Goal: Task Accomplishment & Management: Manage account settings

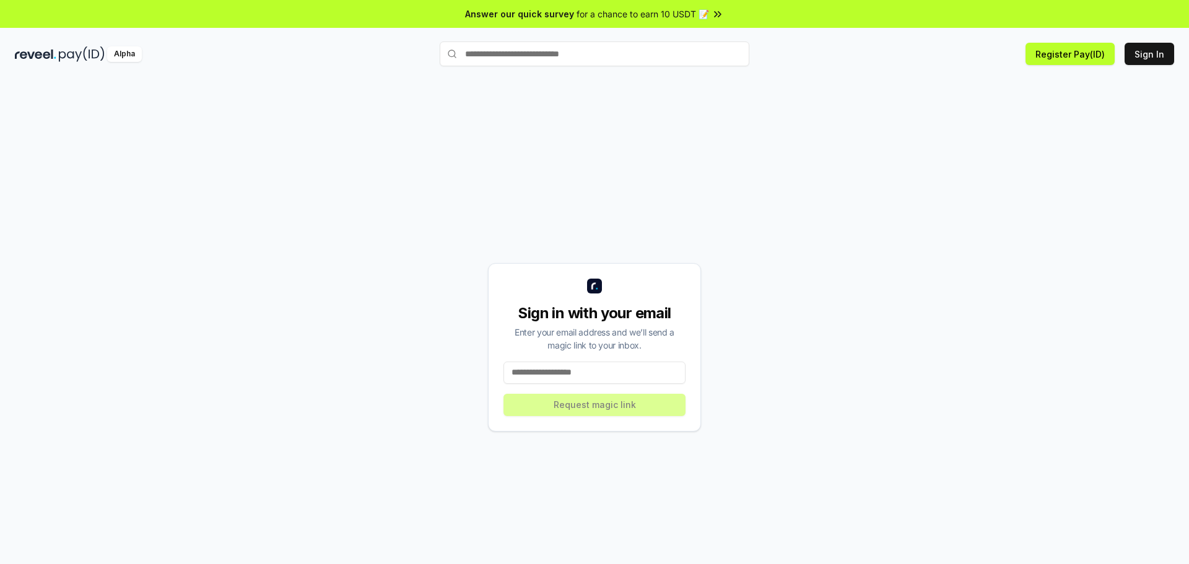
click at [646, 366] on input at bounding box center [595, 373] width 182 height 22
paste input "**********"
type input "**********"
click at [637, 404] on button "Request magic link" at bounding box center [595, 405] width 182 height 22
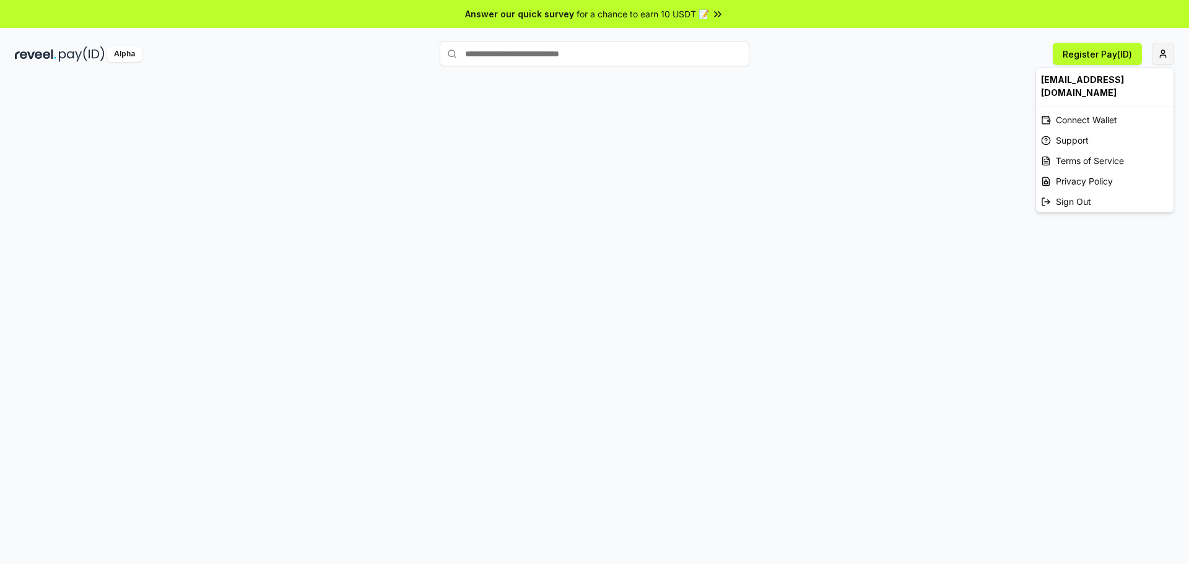
click at [1164, 58] on html "Answer our quick survey for a chance to earn 10 USDT 📝 Alpha Register Pay(ID) […" at bounding box center [594, 282] width 1189 height 564
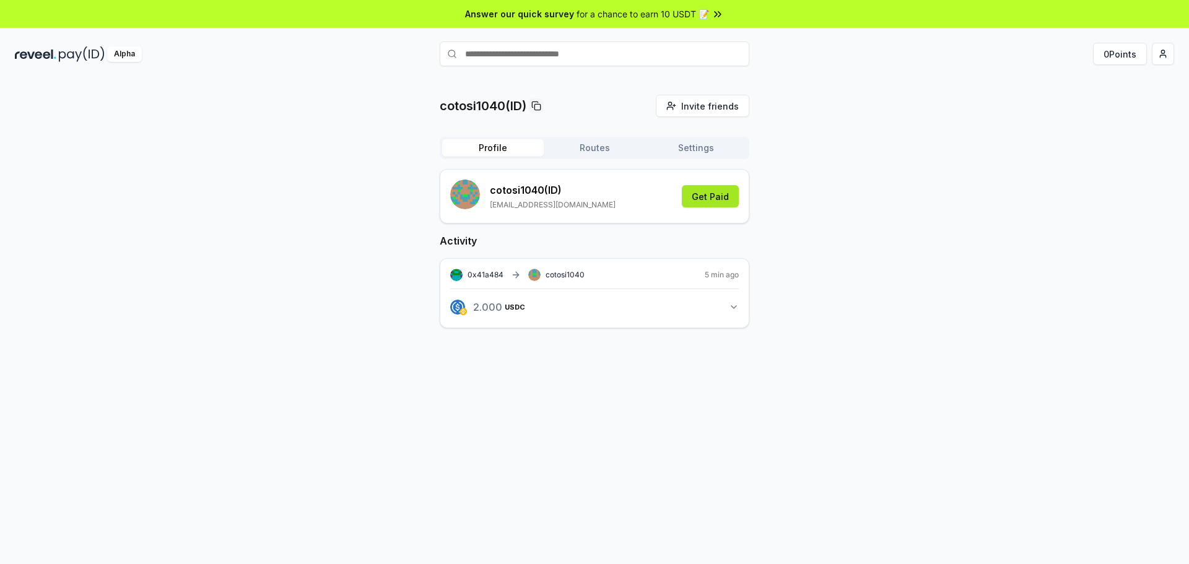
click at [719, 201] on button "Get Paid" at bounding box center [710, 196] width 57 height 22
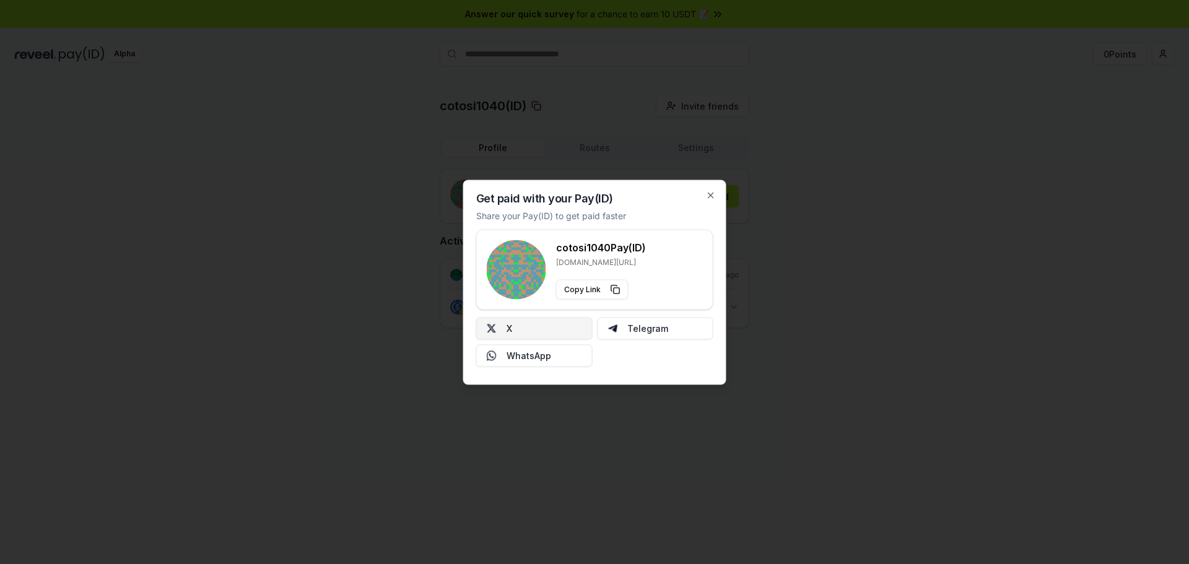
click at [587, 325] on button "X" at bounding box center [534, 328] width 116 height 22
click at [715, 192] on icon "button" at bounding box center [711, 195] width 10 height 10
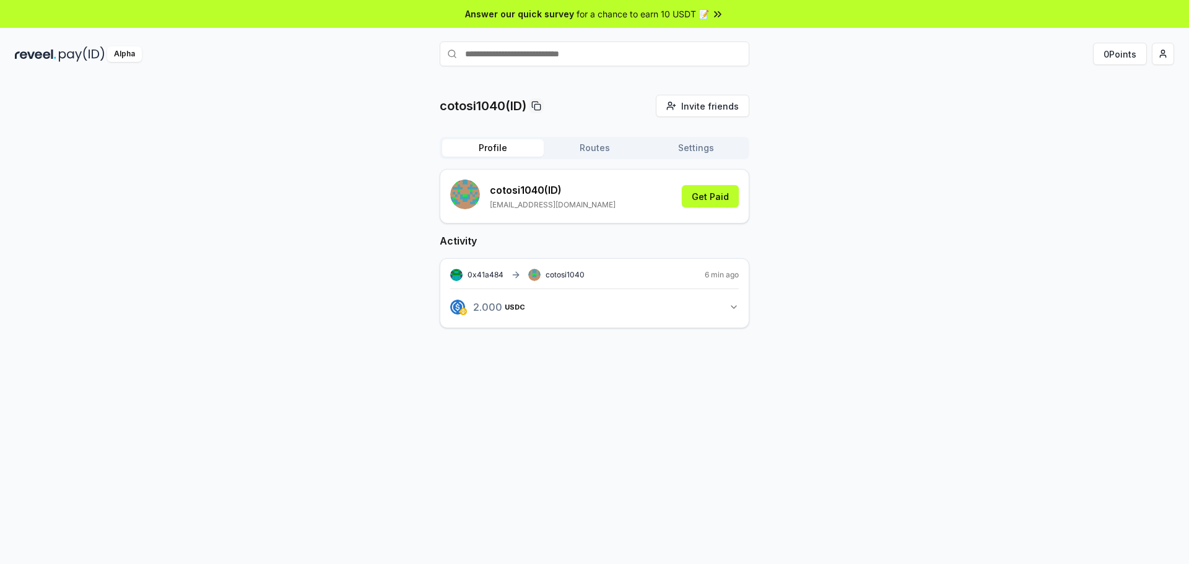
click at [708, 149] on button "Settings" at bounding box center [696, 147] width 102 height 17
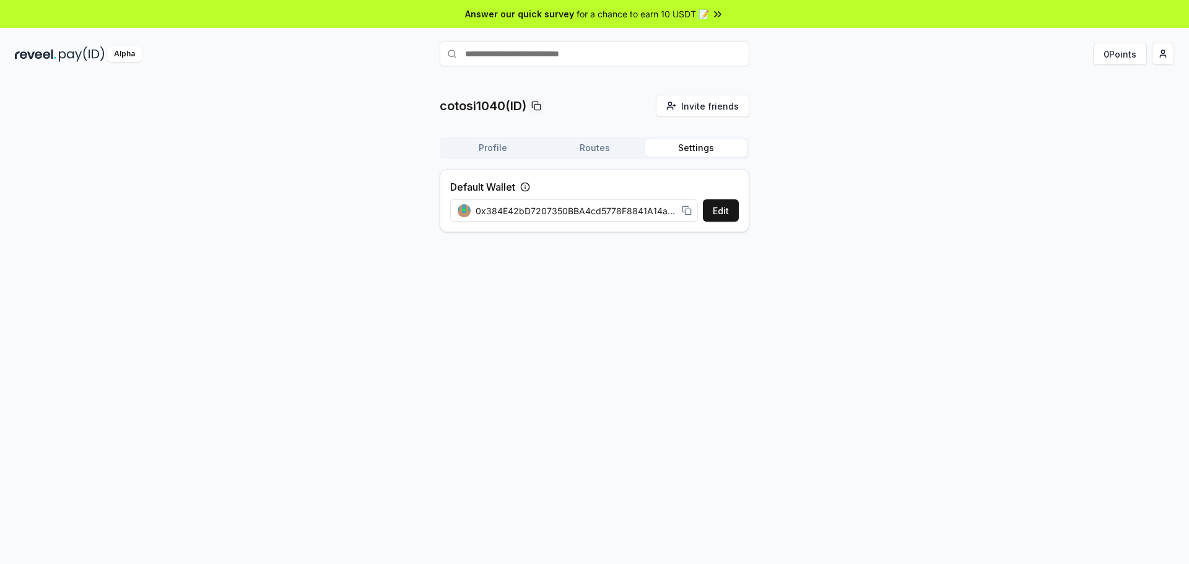
click at [617, 147] on button "Routes" at bounding box center [595, 147] width 102 height 17
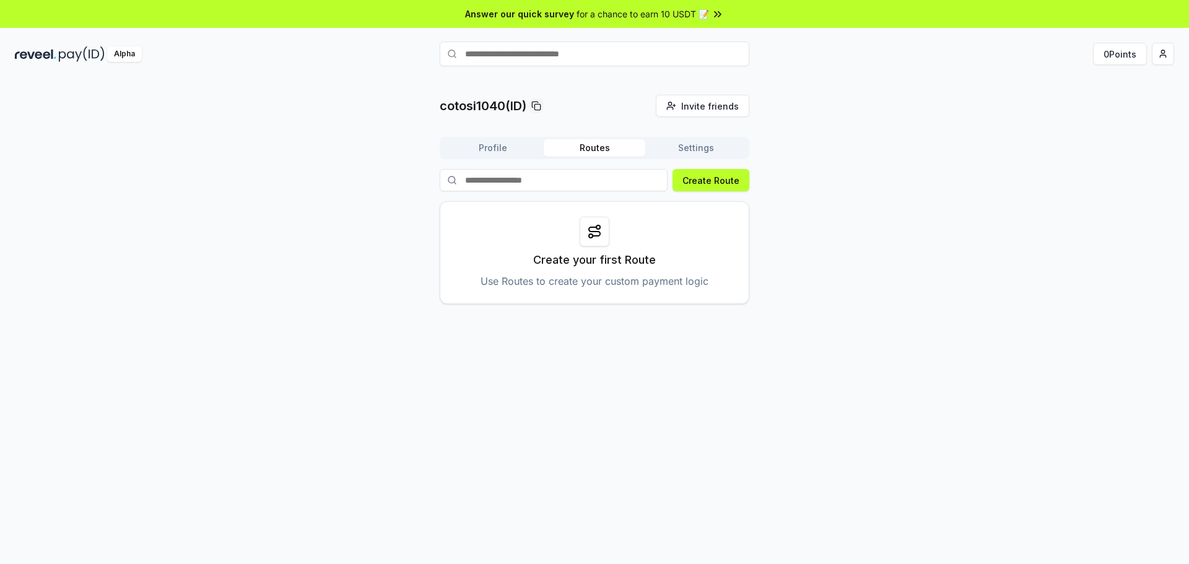
click at [474, 157] on div "Profile Routes Settings" at bounding box center [595, 148] width 310 height 22
click at [486, 152] on button "Profile" at bounding box center [493, 147] width 102 height 17
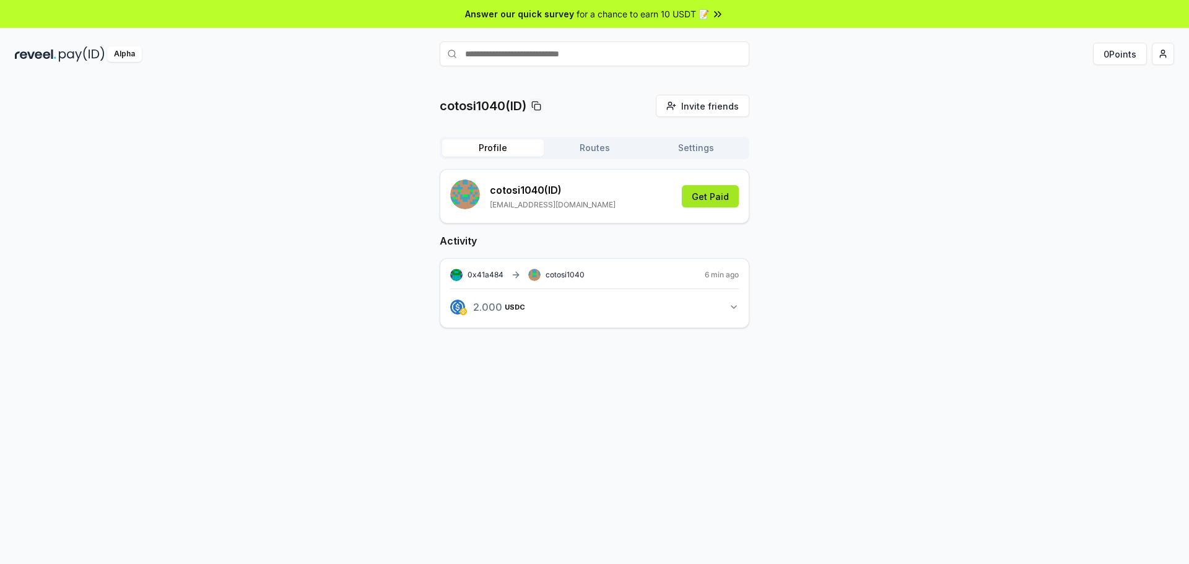
click at [711, 194] on button "Get Paid" at bounding box center [710, 196] width 57 height 22
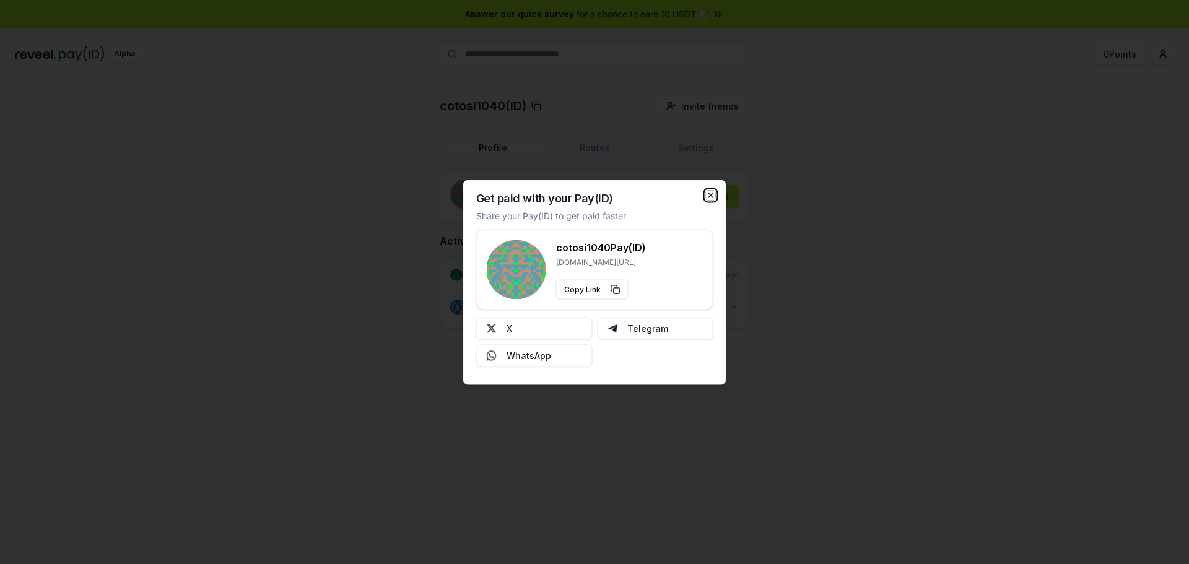
click at [710, 191] on icon "button" at bounding box center [711, 195] width 10 height 10
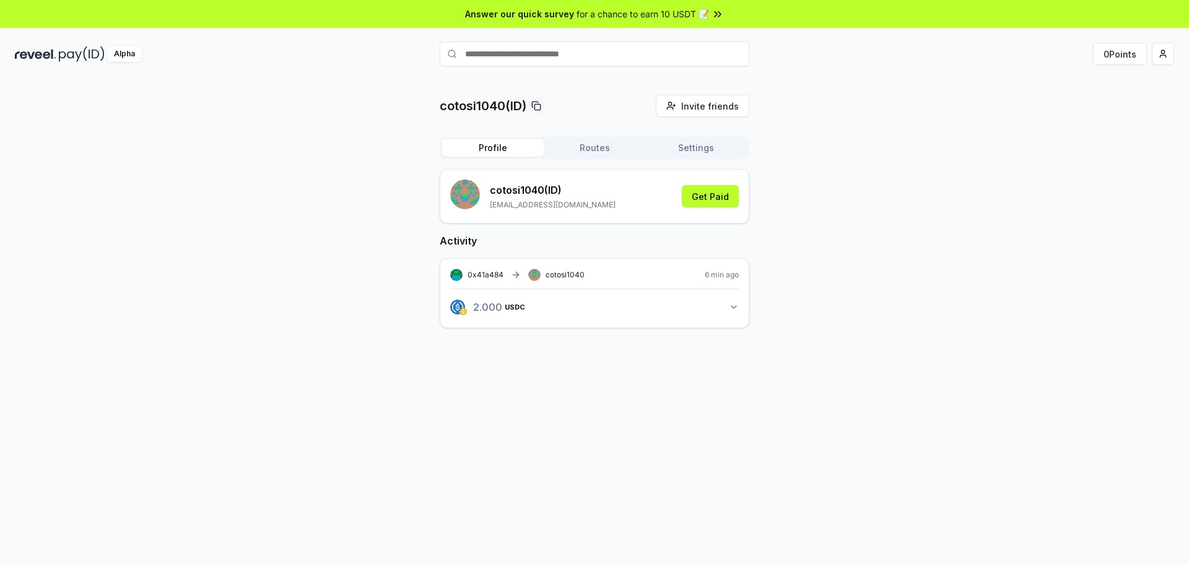
click at [128, 58] on div "Alpha" at bounding box center [124, 53] width 35 height 15
click at [43, 58] on img at bounding box center [35, 53] width 41 height 15
drag, startPoint x: 1116, startPoint y: 49, endPoint x: 1117, endPoint y: 56, distance: 6.8
click at [1116, 50] on button "0 Points" at bounding box center [1120, 54] width 54 height 22
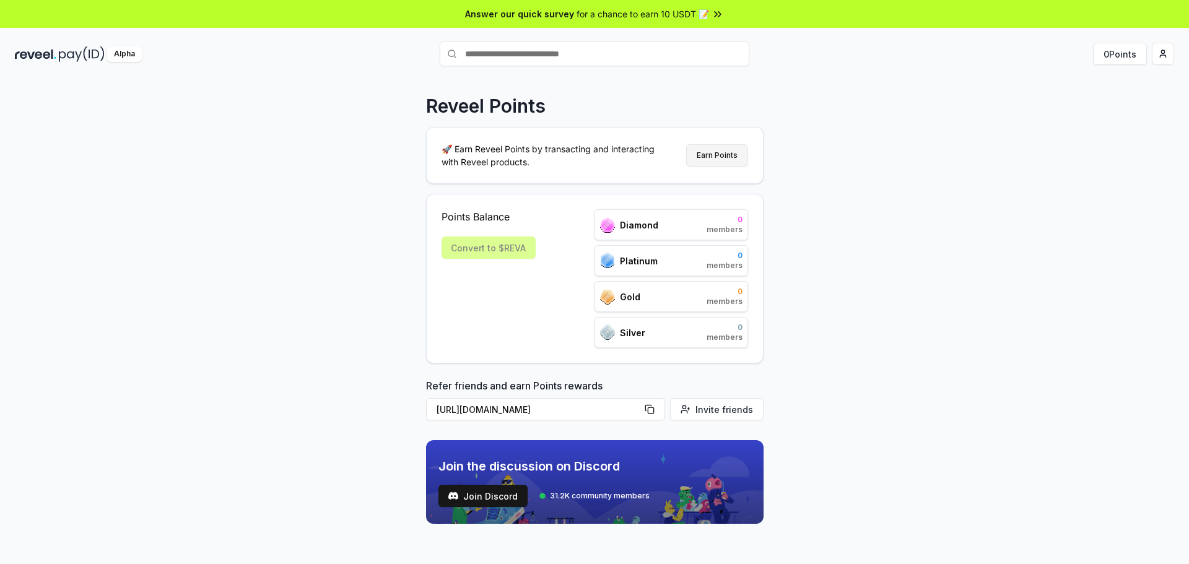
click at [718, 157] on button "Earn Points" at bounding box center [717, 155] width 62 height 22
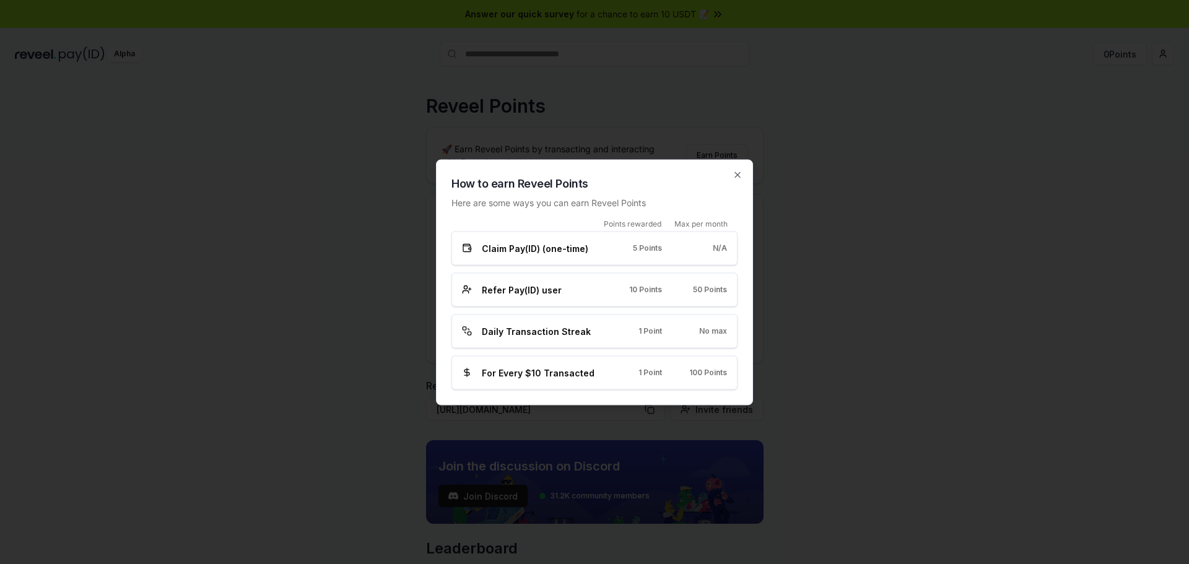
click at [687, 250] on div "N/A" at bounding box center [704, 248] width 45 height 10
click at [633, 251] on span "5 Points" at bounding box center [647, 248] width 29 height 10
click at [564, 245] on span "Claim Pay(ID) (one-time)" at bounding box center [535, 248] width 107 height 13
click at [546, 284] on div "Refer Pay(ID) user 10 Points 50 Points" at bounding box center [594, 290] width 286 height 34
drag, startPoint x: 557, startPoint y: 302, endPoint x: 578, endPoint y: 292, distance: 23.3
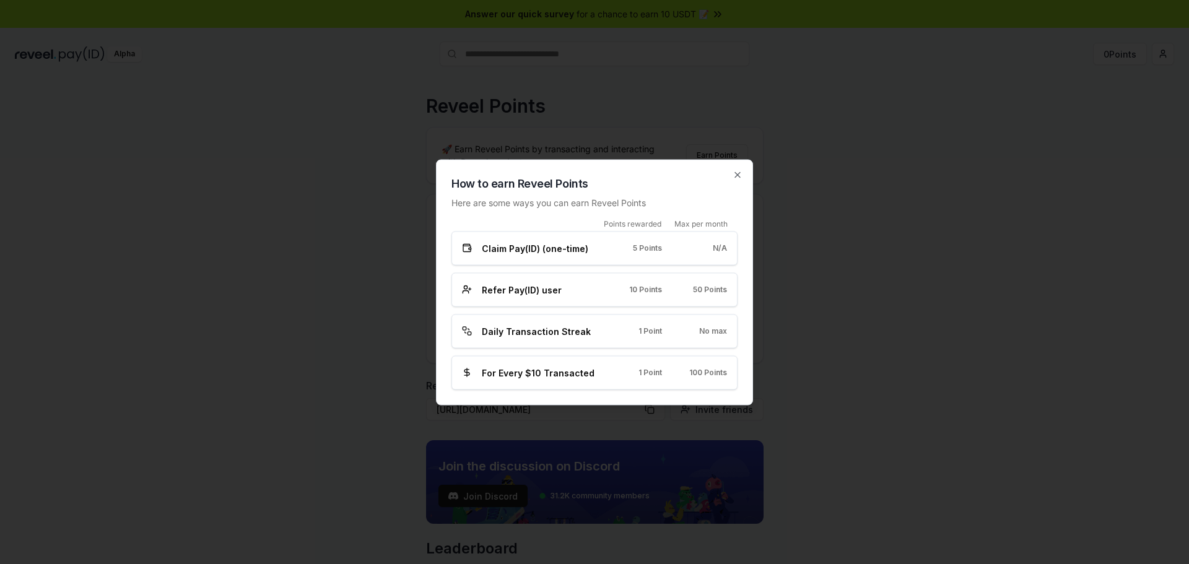
click at [559, 301] on div "Refer Pay(ID) user 10 Points 50 Points" at bounding box center [594, 290] width 286 height 34
drag, startPoint x: 707, startPoint y: 290, endPoint x: 638, endPoint y: 316, distance: 74.1
click at [700, 293] on span "50 Points" at bounding box center [710, 290] width 34 height 10
drag, startPoint x: 564, startPoint y: 321, endPoint x: 572, endPoint y: 326, distance: 9.1
click at [565, 325] on div "Daily Transaction Streak 1 Point No max" at bounding box center [594, 331] width 286 height 34
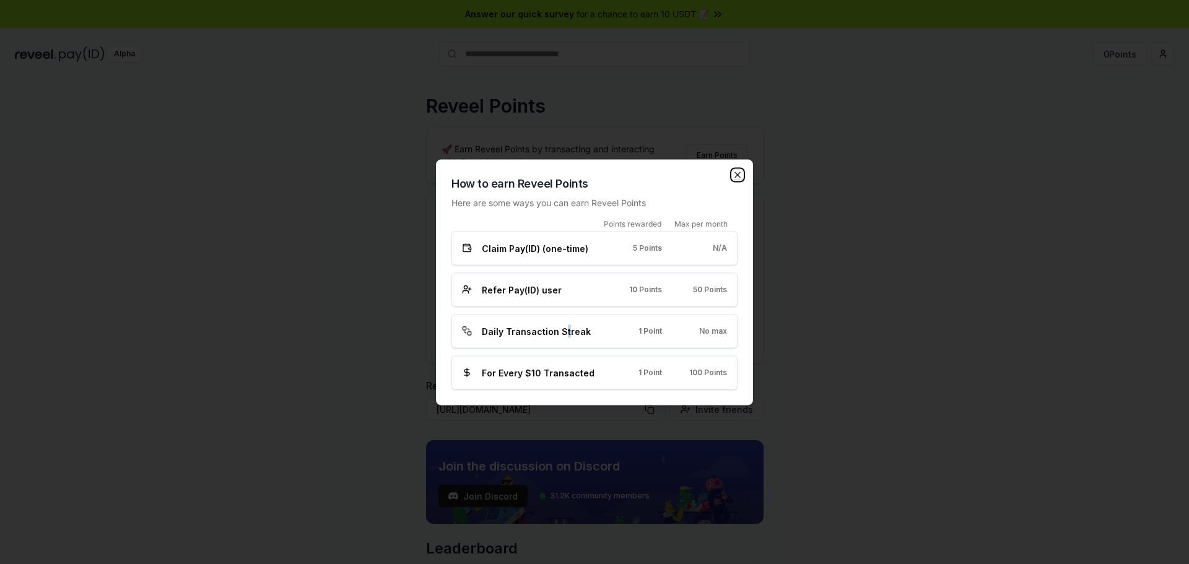
click at [734, 172] on icon "button" at bounding box center [738, 175] width 10 height 10
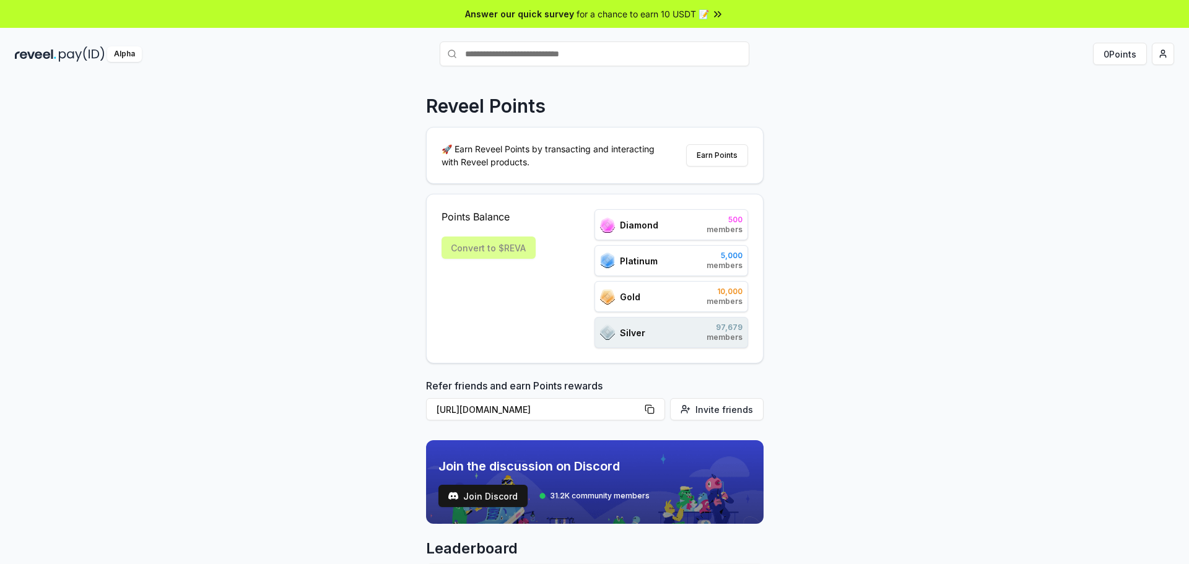
drag, startPoint x: 509, startPoint y: 243, endPoint x: 551, endPoint y: 273, distance: 51.0
click at [520, 255] on div "Convert to $REVA" at bounding box center [489, 248] width 94 height 22
click at [542, 263] on div "Points Balance Convert to $REVA Diamond 500 members Platinum 5,000 members Gold…" at bounding box center [595, 278] width 307 height 139
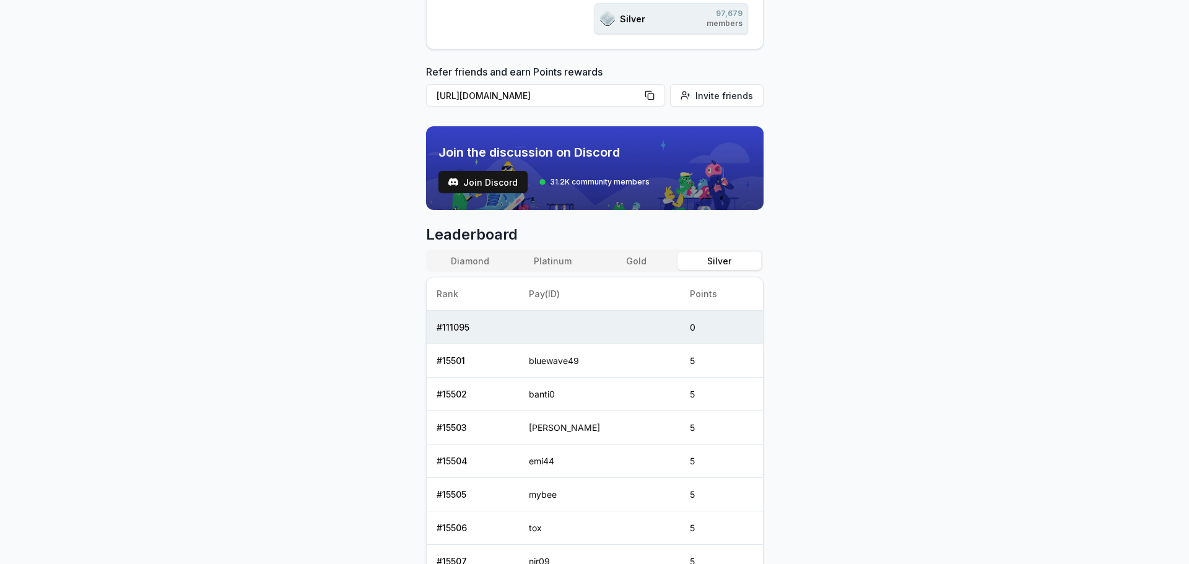
scroll to position [330, 0]
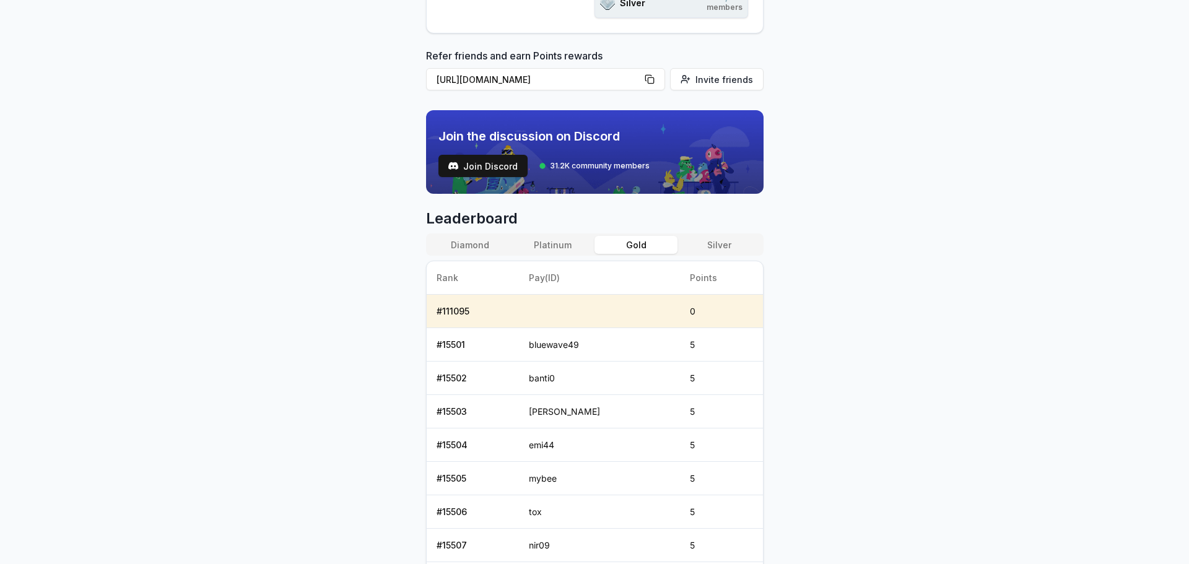
click at [643, 245] on button "Gold" at bounding box center [636, 245] width 83 height 18
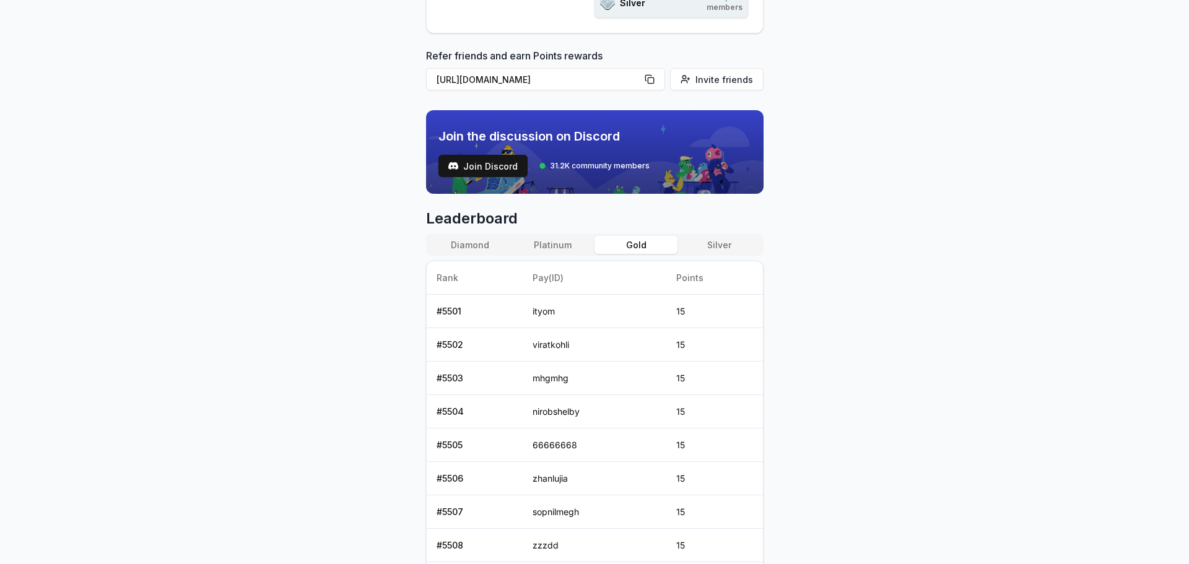
click at [564, 247] on button "Platinum" at bounding box center [553, 245] width 83 height 18
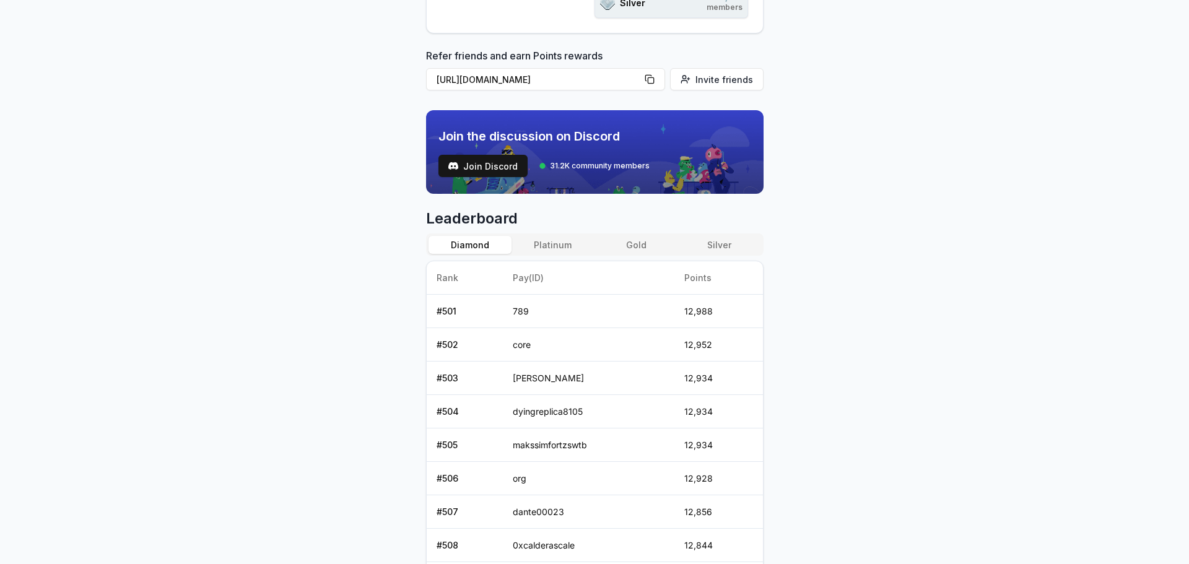
click at [465, 250] on button "Diamond" at bounding box center [470, 245] width 83 height 18
drag, startPoint x: 620, startPoint y: 244, endPoint x: 659, endPoint y: 252, distance: 39.8
click at [621, 244] on button "Gold" at bounding box center [636, 245] width 83 height 18
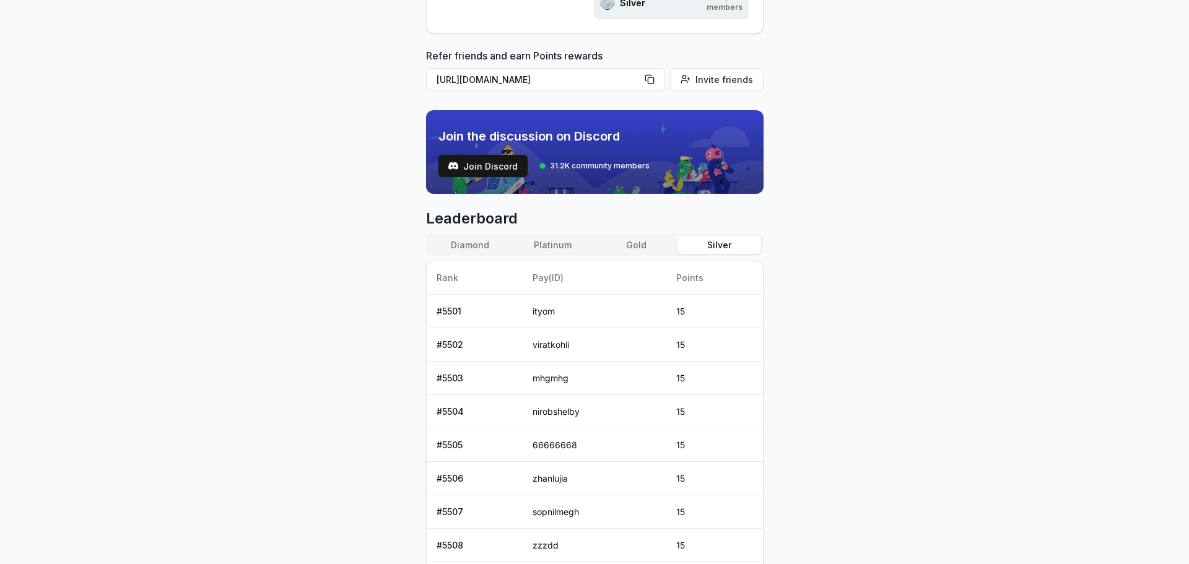
click at [736, 241] on button "Silver" at bounding box center [719, 245] width 83 height 18
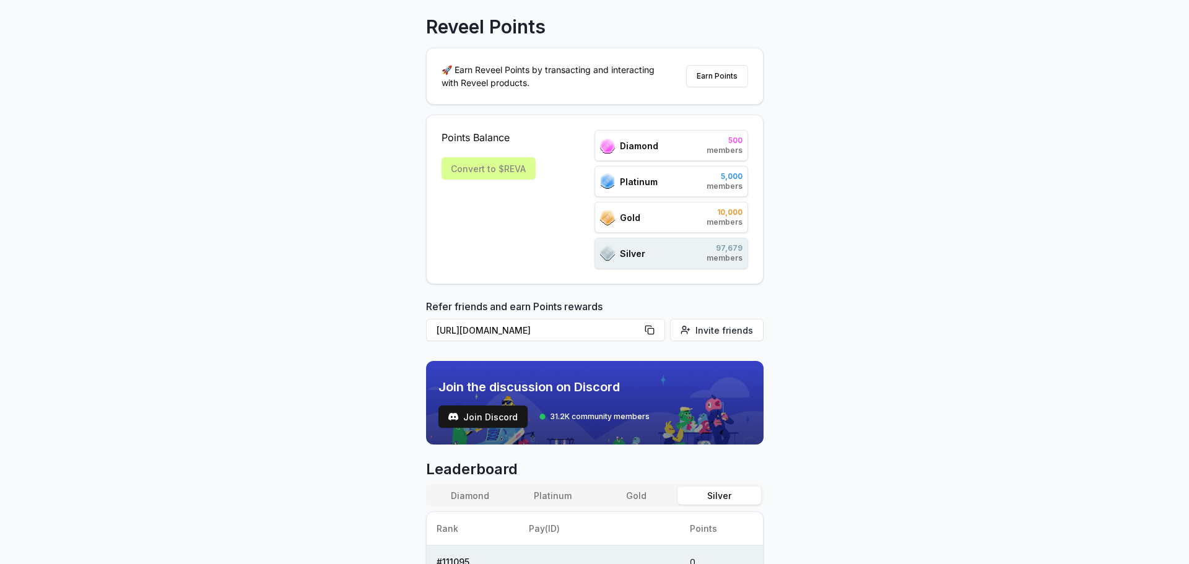
scroll to position [0, 0]
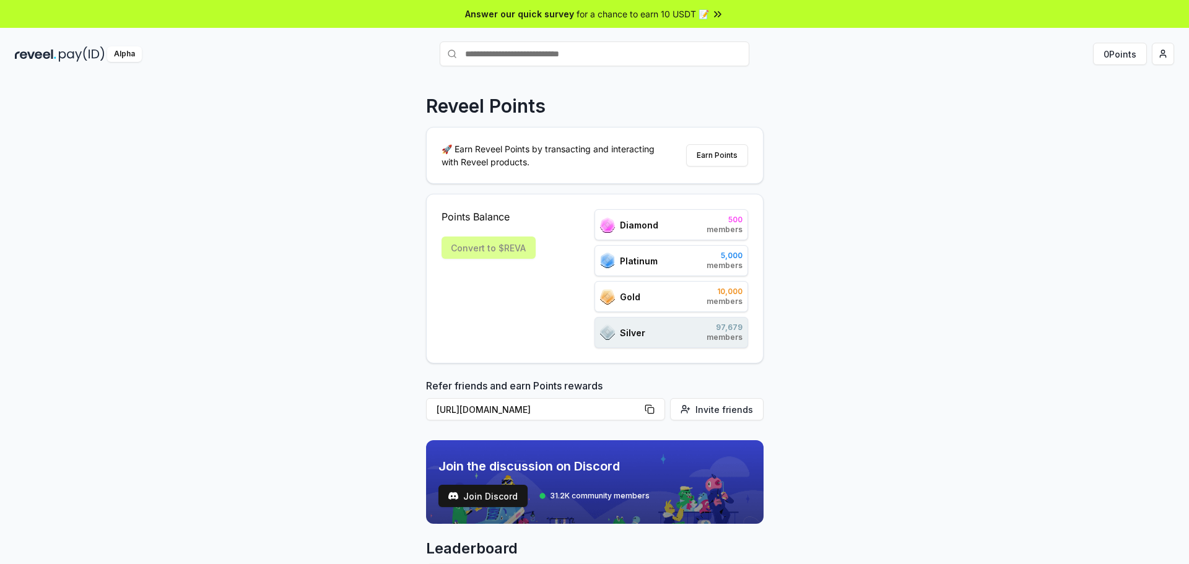
click at [674, 328] on div "Silver 97,679 members" at bounding box center [672, 332] width 154 height 31
click at [715, 340] on span "members" at bounding box center [725, 338] width 36 height 10
click at [718, 177] on div "🚀 Earn Reveel Points by transacting and interacting with Reveel products. Earn …" at bounding box center [595, 156] width 336 height 56
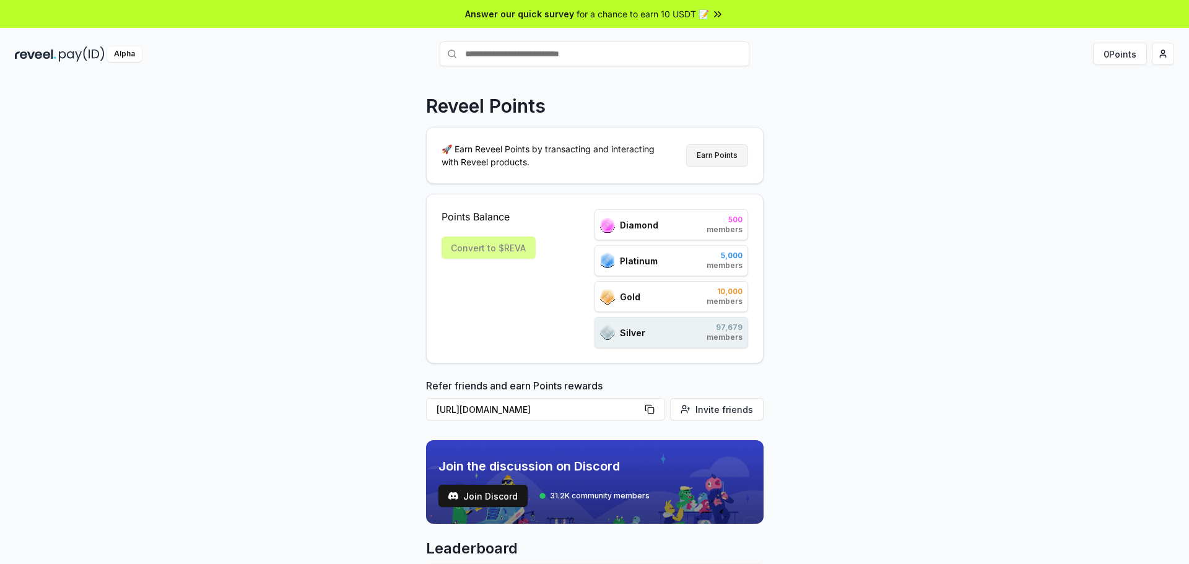
click at [717, 163] on button "Earn Points" at bounding box center [717, 155] width 62 height 22
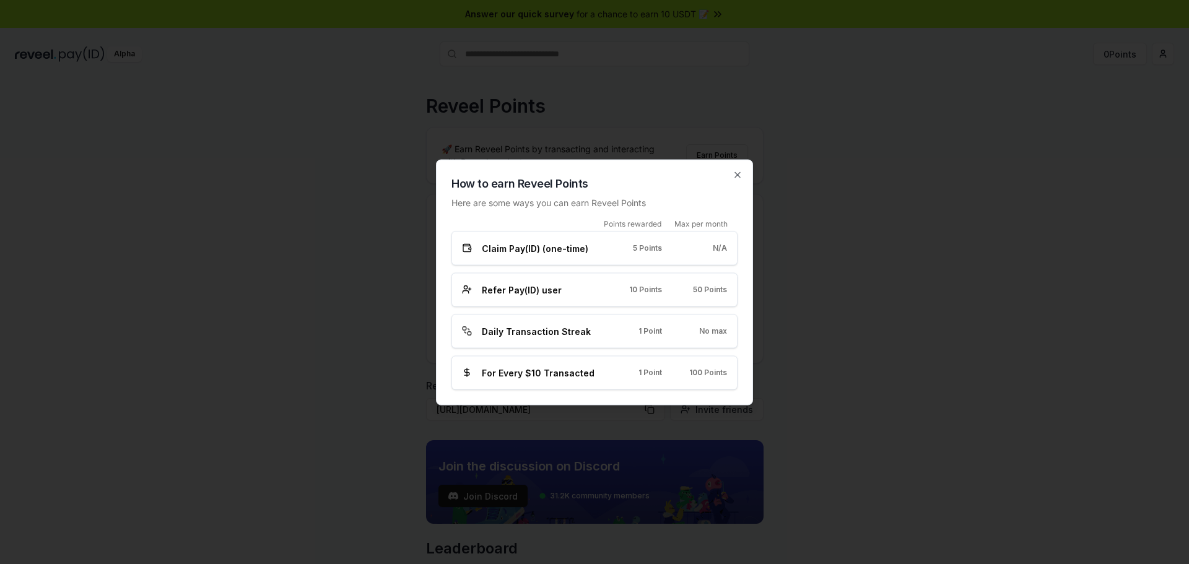
drag, startPoint x: 619, startPoint y: 245, endPoint x: 584, endPoint y: 254, distance: 36.5
click at [604, 251] on div "Claim Pay(ID) (one-time) 5 Points N/A" at bounding box center [594, 248] width 265 height 13
drag, startPoint x: 516, startPoint y: 321, endPoint x: 525, endPoint y: 327, distance: 11.2
click at [517, 321] on div "Points rewarded Max per month Claim Pay(ID) (one-time) 5 Points N/A Refer Pay(I…" at bounding box center [594, 304] width 286 height 171
drag, startPoint x: 537, startPoint y: 325, endPoint x: 722, endPoint y: 183, distance: 233.6
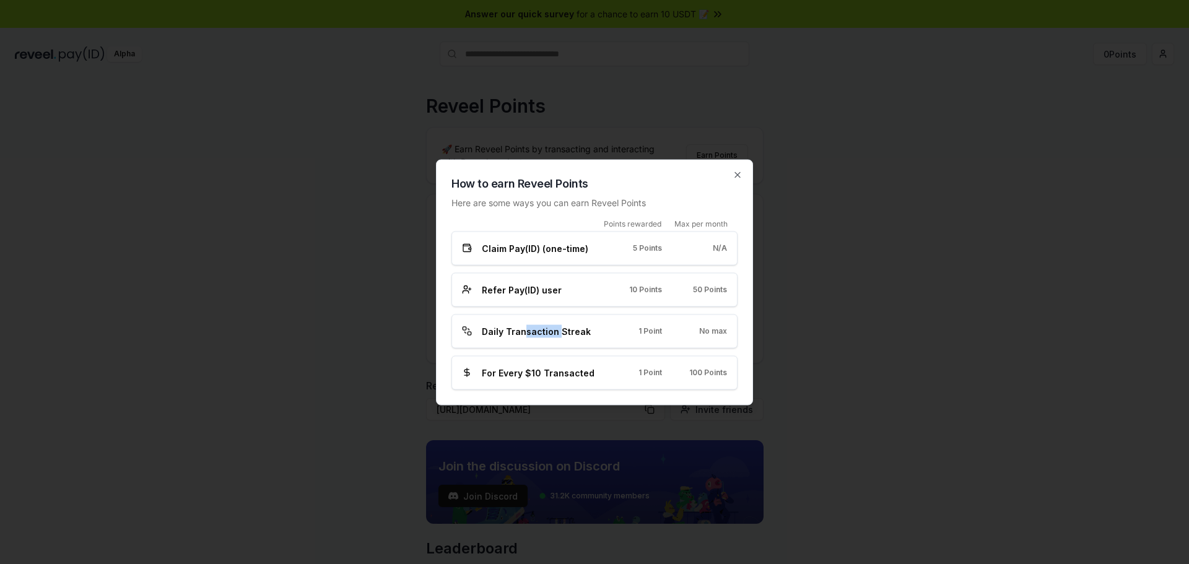
click at [604, 290] on div "Points rewarded Max per month Claim Pay(ID) (one-time) 5 Points N/A Refer Pay(I…" at bounding box center [594, 304] width 286 height 171
drag, startPoint x: 736, startPoint y: 175, endPoint x: 917, endPoint y: 126, distance: 187.3
click at [736, 175] on icon "button" at bounding box center [738, 175] width 10 height 10
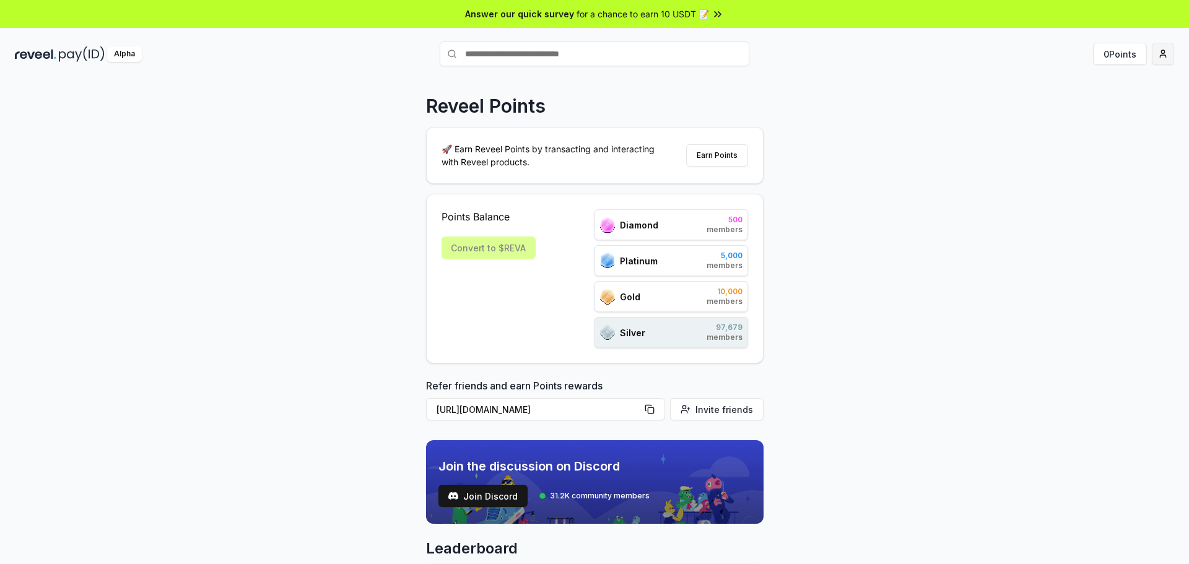
click at [1162, 53] on html "Answer our quick survey for a chance to earn 10 USDT 📝 Alpha 0 Points Reveel Po…" at bounding box center [594, 282] width 1189 height 564
click at [1097, 105] on div "View Profile" at bounding box center [1104, 107] width 137 height 20
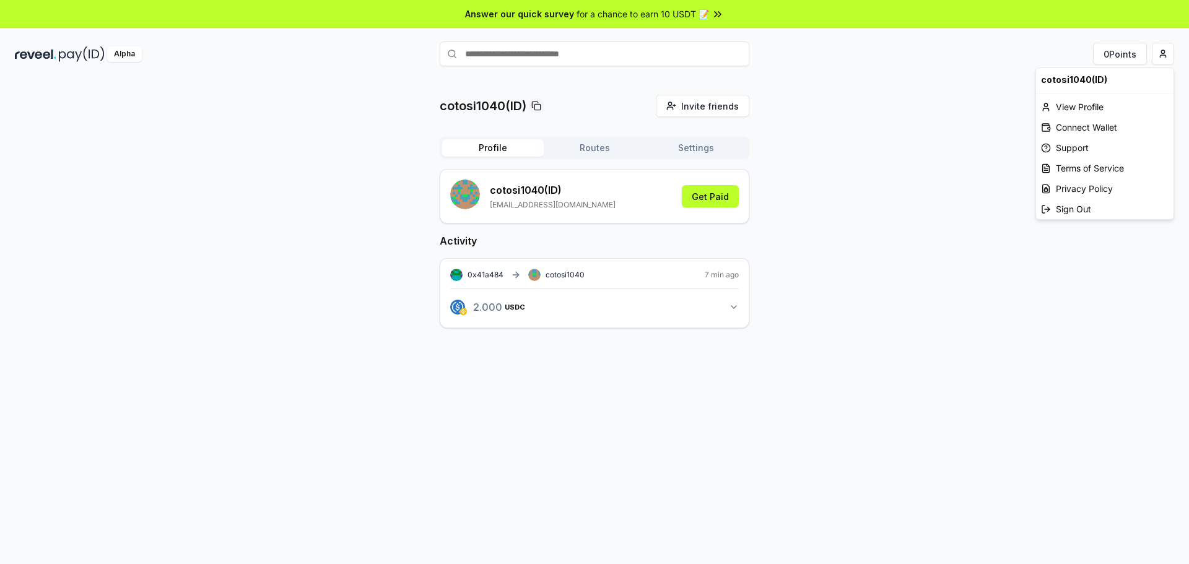
click at [1164, 55] on html "Answer our quick survey for a chance to earn 10 USDT 📝 Alpha 0 Points cotosi104…" at bounding box center [594, 282] width 1189 height 564
click at [809, 138] on html "Answer our quick survey for a chance to earn 10 USDT 📝 Alpha 0 Points cotosi104…" at bounding box center [594, 282] width 1189 height 564
click at [646, 17] on span "for a chance to earn 10 USDT 📝" at bounding box center [643, 13] width 133 height 13
click at [721, 312] on button "2.000 USDC 2 USDC" at bounding box center [594, 307] width 289 height 21
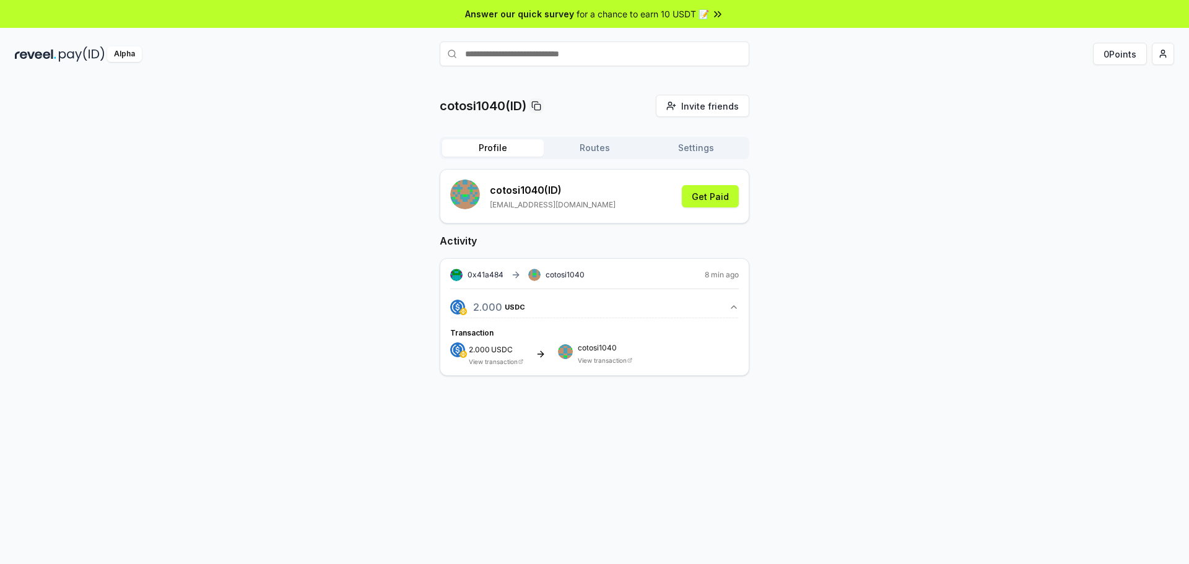
click at [1013, 147] on div "cotosi1040(ID) Invite friends Invite Profile Routes Settings cotosi1040 (ID) co…" at bounding box center [594, 245] width 1159 height 301
click at [671, 142] on button "Settings" at bounding box center [696, 147] width 102 height 17
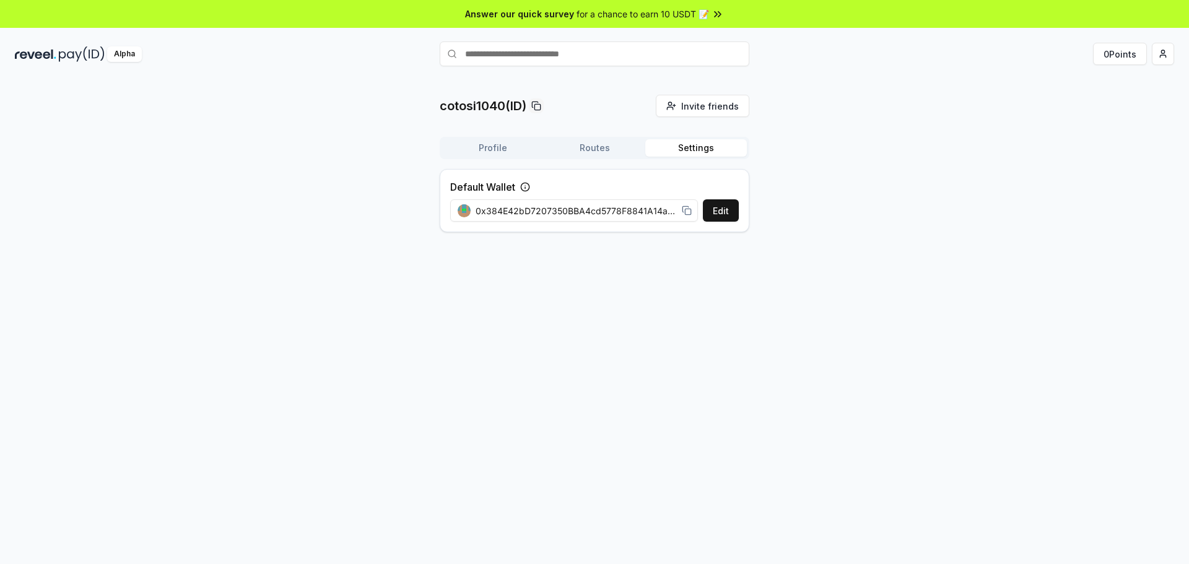
click at [601, 151] on button "Routes" at bounding box center [595, 147] width 102 height 17
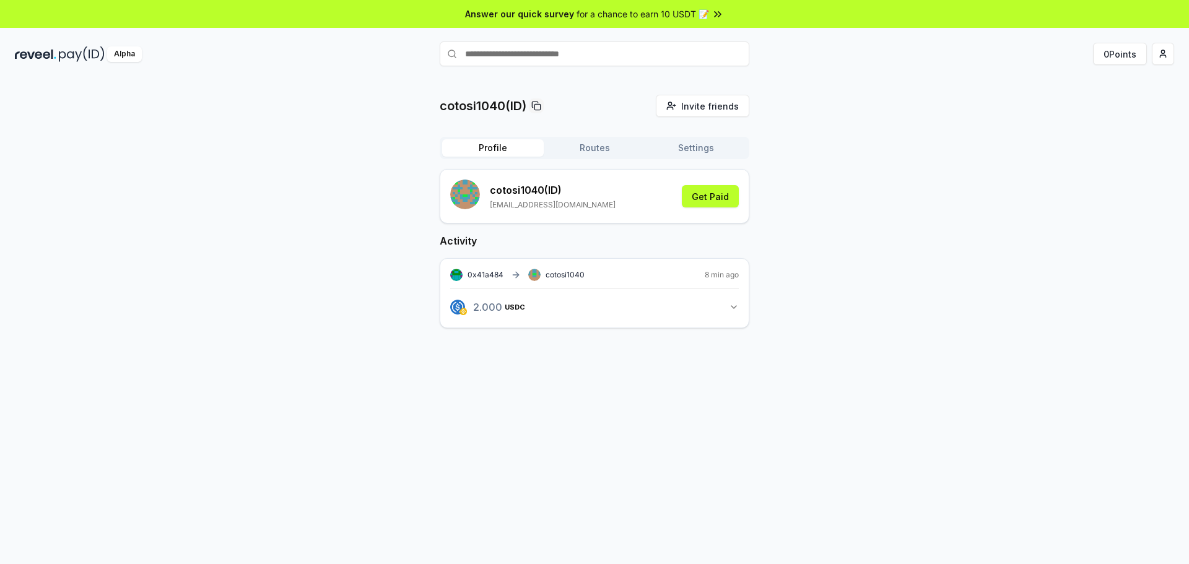
click at [481, 152] on button "Profile" at bounding box center [493, 147] width 102 height 17
click at [1129, 55] on button "0 Points" at bounding box center [1120, 54] width 54 height 22
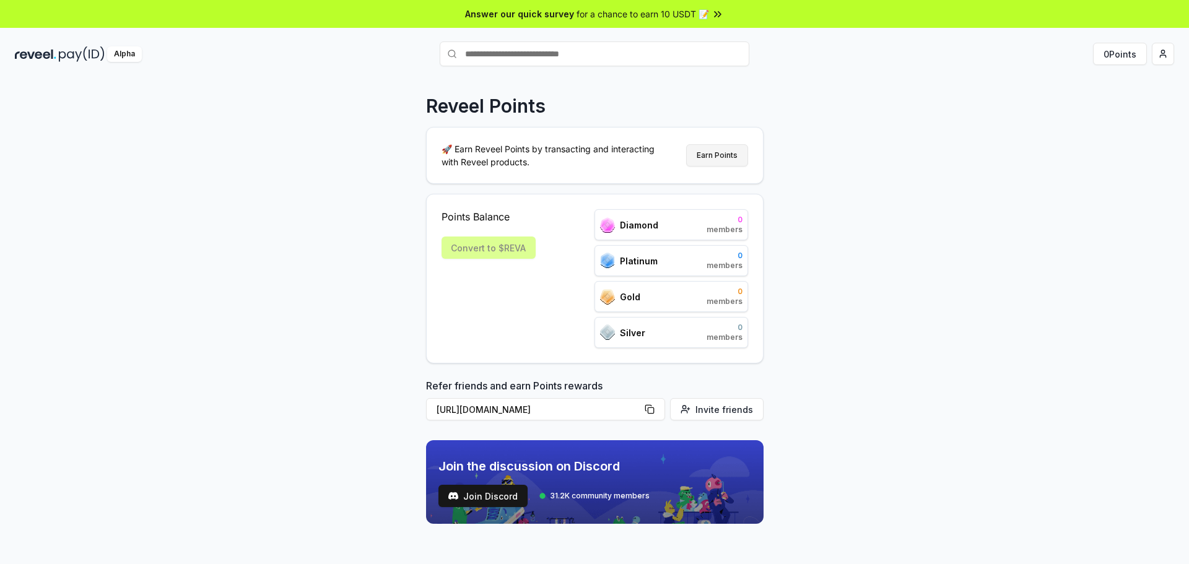
click at [705, 156] on button "Earn Points" at bounding box center [717, 155] width 62 height 22
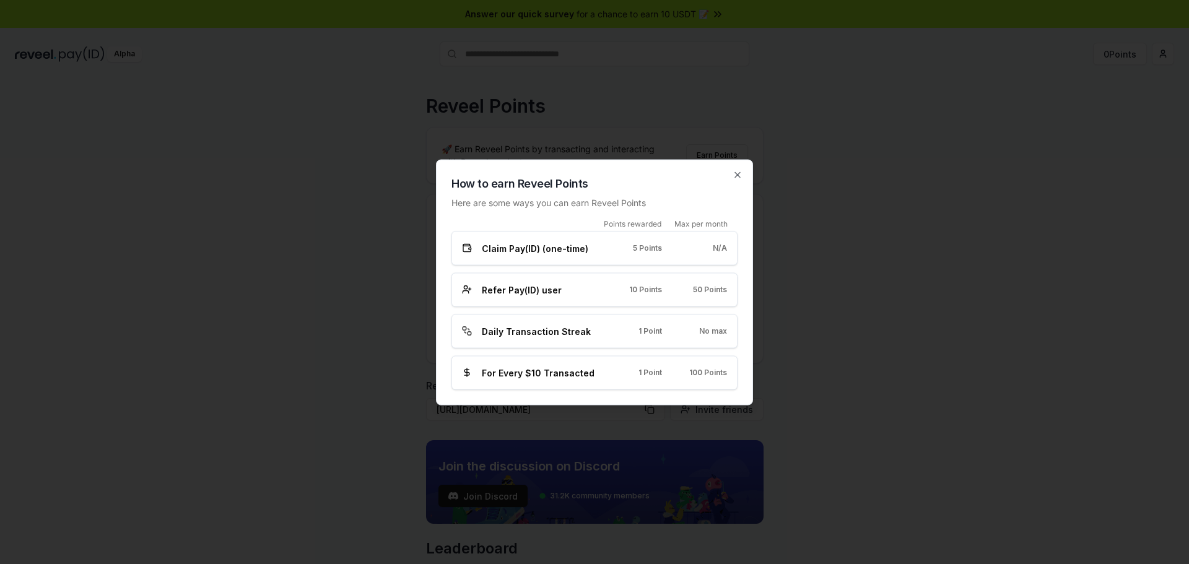
click at [645, 337] on div "Daily Transaction Streak 1 Point No max" at bounding box center [594, 331] width 265 height 13
click at [739, 173] on icon "button" at bounding box center [738, 175] width 10 height 10
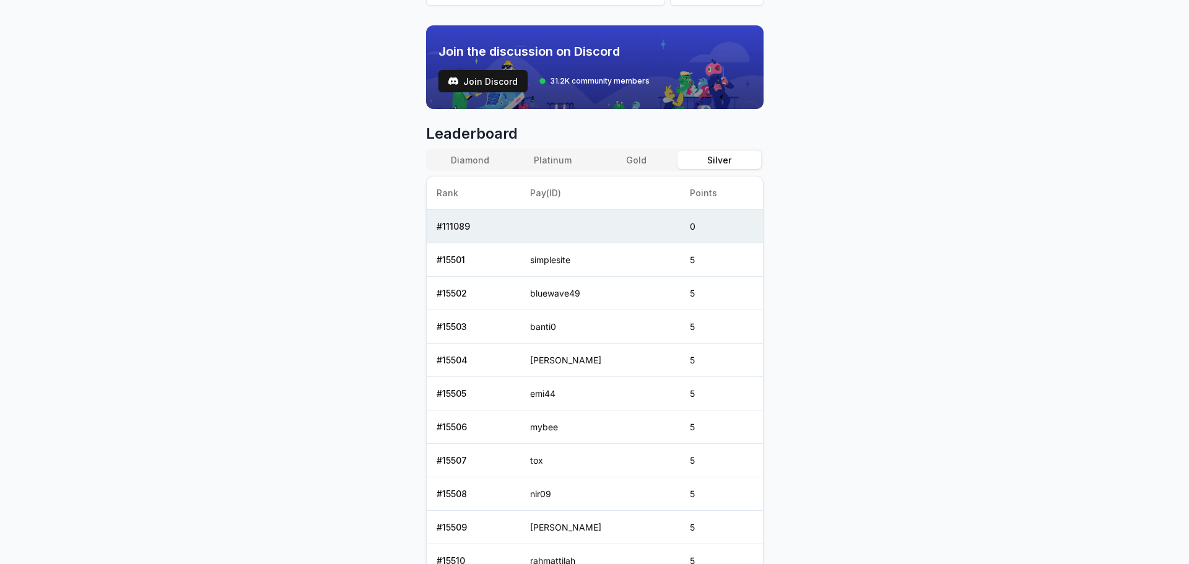
scroll to position [299, 0]
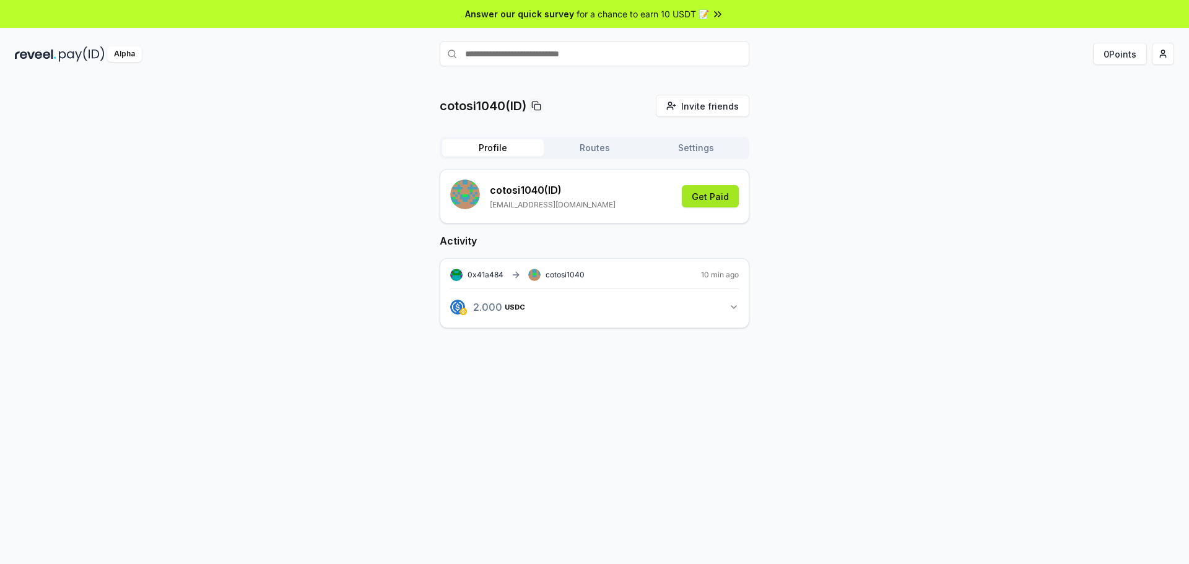
click at [707, 195] on button "Get Paid" at bounding box center [710, 196] width 57 height 22
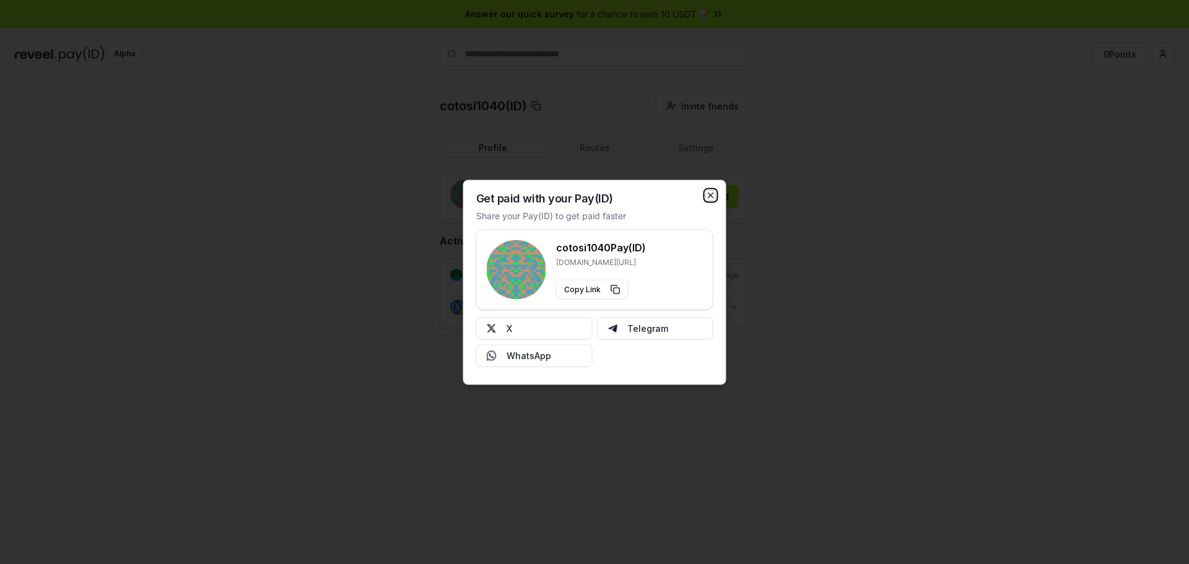
click at [709, 194] on icon "button" at bounding box center [711, 195] width 10 height 10
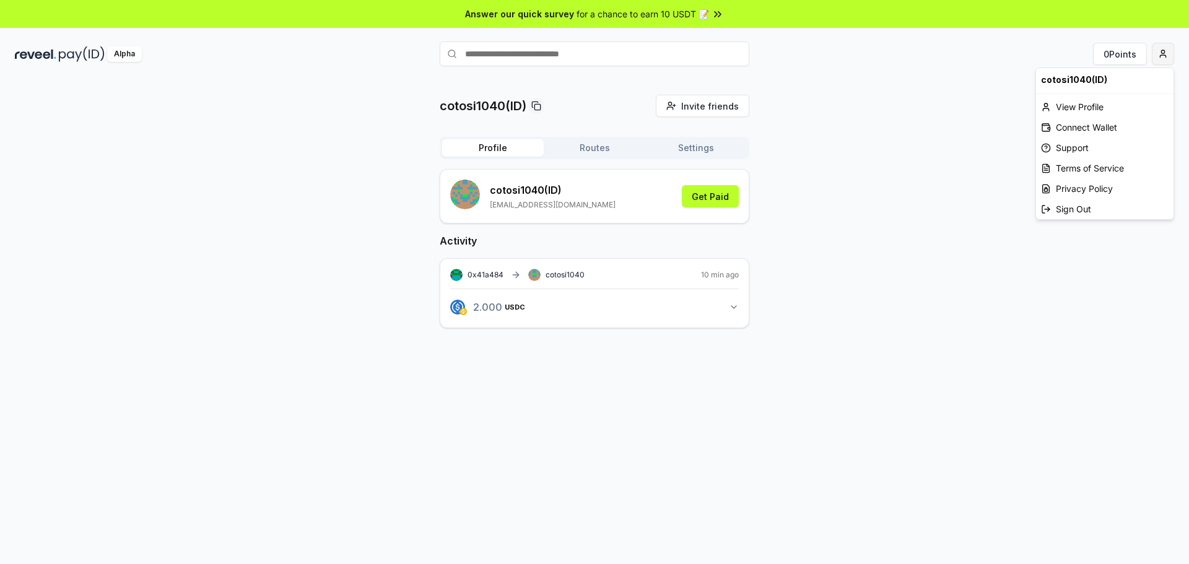
click at [1158, 54] on html "Answer our quick survey for a chance to earn 10 USDT 📝 Alpha 0 Points cotosi104…" at bounding box center [594, 282] width 1189 height 564
click at [1102, 105] on div "View Profile" at bounding box center [1104, 107] width 137 height 20
click at [625, 183] on div "cotosi1040 (ID) [EMAIL_ADDRESS][DOMAIN_NAME] Get Paid" at bounding box center [594, 196] width 289 height 33
drag, startPoint x: 619, startPoint y: 190, endPoint x: 656, endPoint y: 192, distance: 37.2
click at [623, 191] on div "cotosi1040 (ID) cotosi1040@gmail.com Get Paid" at bounding box center [594, 196] width 289 height 33
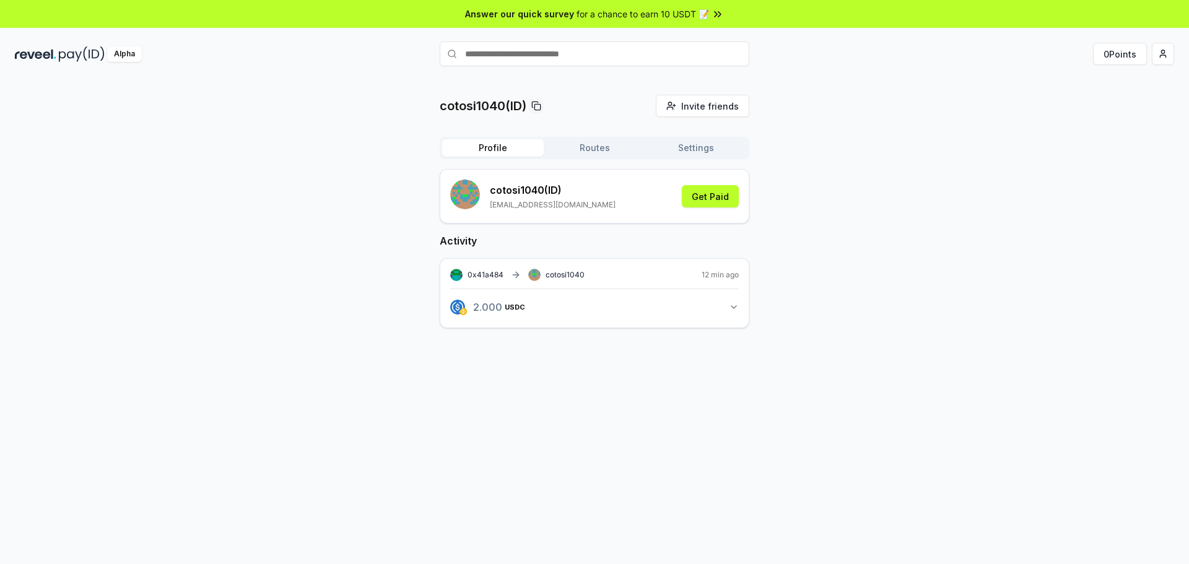
click at [656, 192] on div "cotosi1040 (ID) cotosi1040@gmail.com Get Paid" at bounding box center [594, 196] width 289 height 33
click at [1174, 54] on div "Alpha 0 Points" at bounding box center [594, 54] width 1189 height 32
click at [1157, 51] on html "Answer our quick survey for a chance to earn 10 USDT 📝 Alpha 0 Points cotosi104…" at bounding box center [594, 282] width 1189 height 564
click at [1094, 126] on div "Connect Wallet" at bounding box center [1104, 127] width 137 height 20
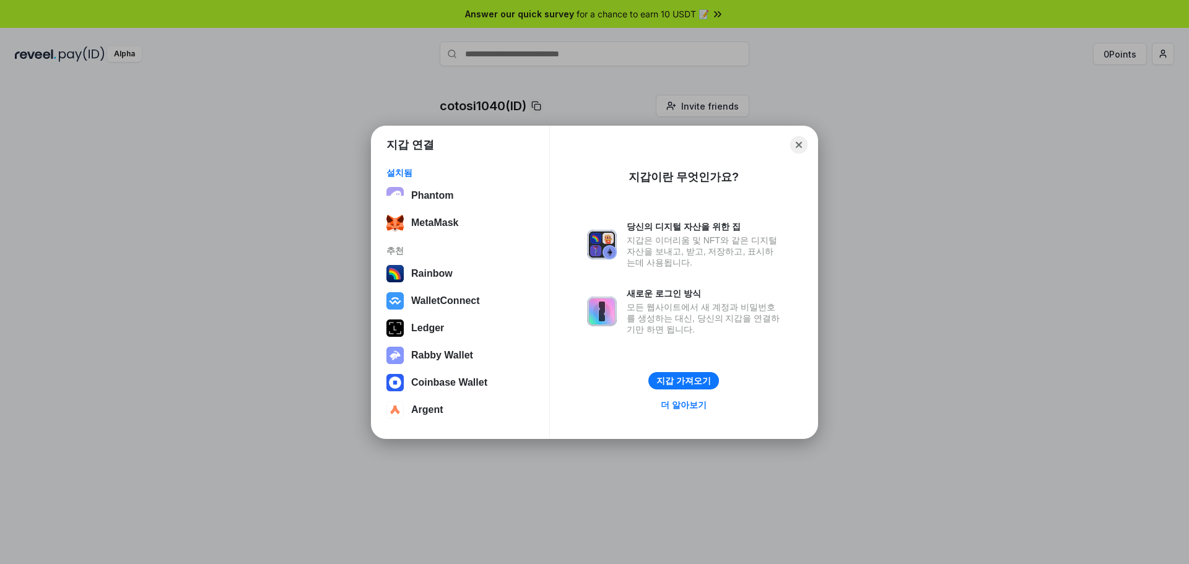
click at [801, 144] on button "Close" at bounding box center [798, 144] width 17 height 17
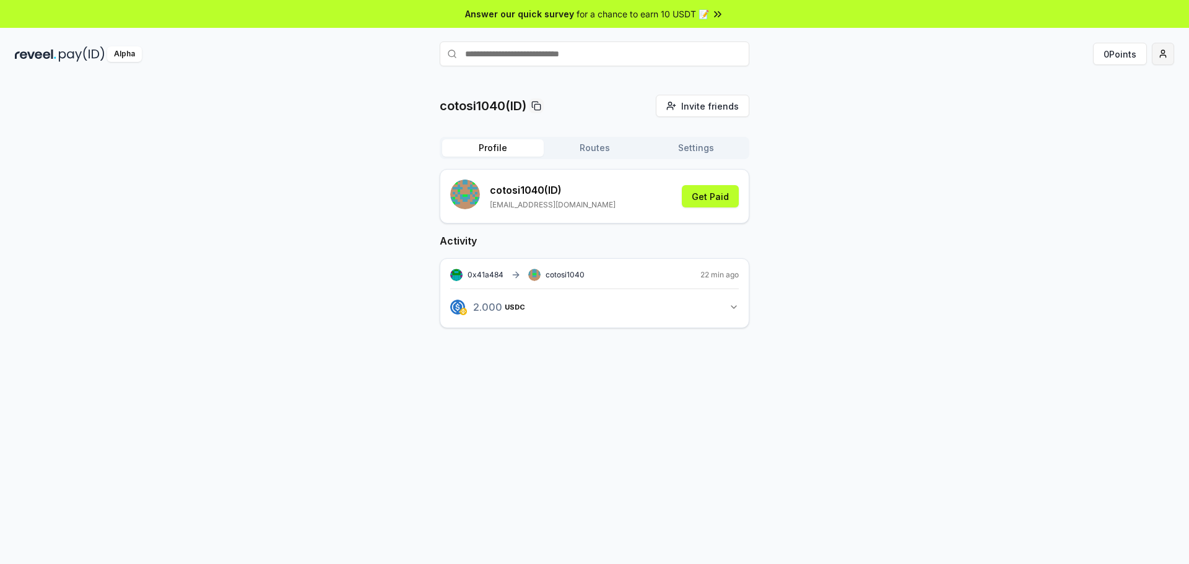
click at [1156, 51] on html "Answer our quick survey for a chance to earn 10 USDT 📝 Alpha 0 Points cotosi104…" at bounding box center [594, 282] width 1189 height 564
click at [1111, 110] on div "View Profile" at bounding box center [1104, 107] width 137 height 20
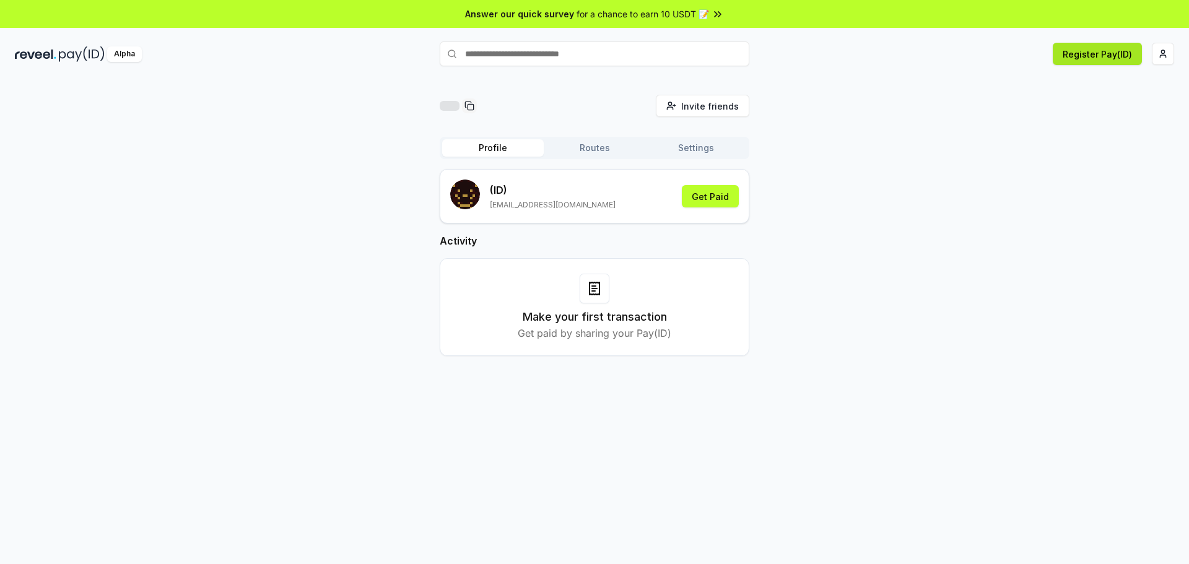
click at [1106, 59] on button "Register Pay(ID)" at bounding box center [1097, 54] width 89 height 22
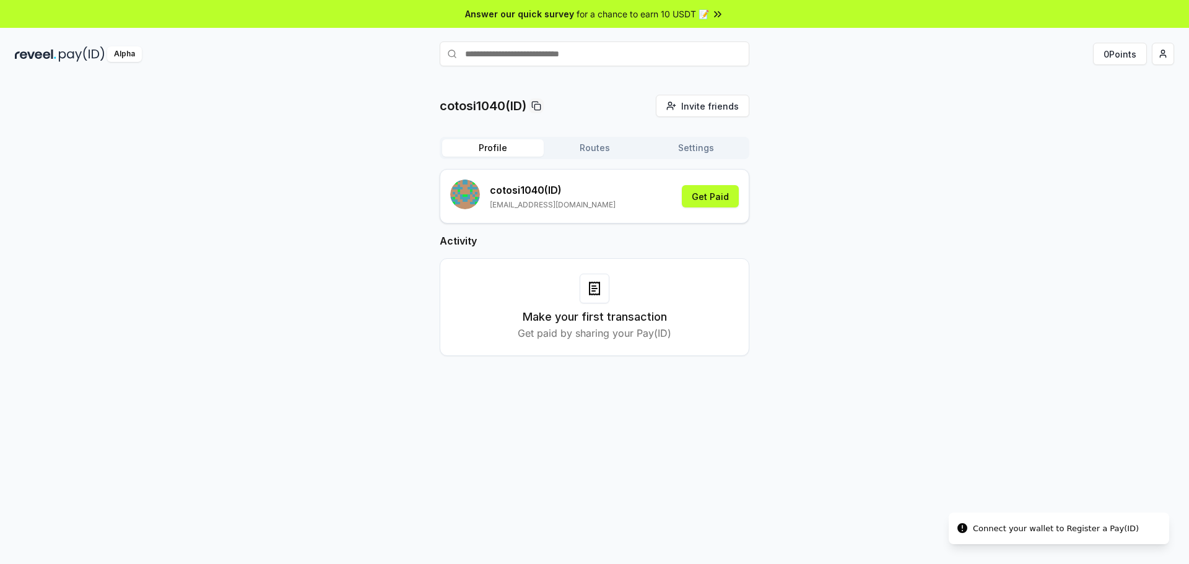
click at [561, 207] on p "[EMAIL_ADDRESS][DOMAIN_NAME]" at bounding box center [553, 205] width 126 height 10
click at [560, 207] on p "[EMAIL_ADDRESS][DOMAIN_NAME]" at bounding box center [553, 205] width 126 height 10
click at [560, 207] on p "cotosi1040@gmail.com" at bounding box center [553, 205] width 126 height 10
click at [730, 199] on button "Get Paid" at bounding box center [710, 196] width 57 height 22
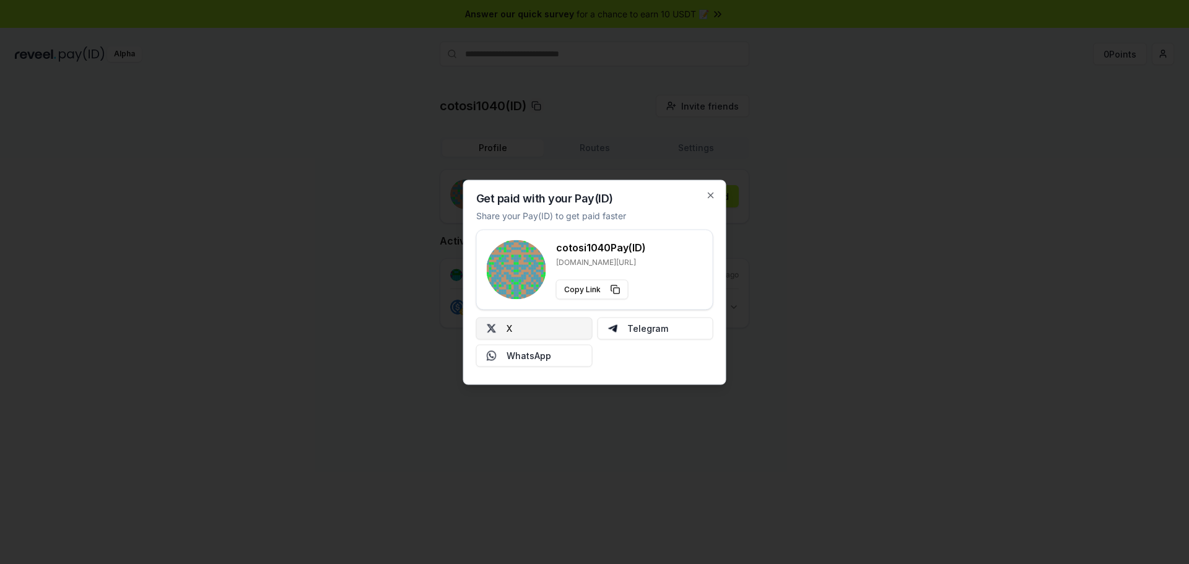
click at [560, 328] on button "X" at bounding box center [534, 328] width 116 height 22
click at [712, 193] on icon "button" at bounding box center [711, 195] width 10 height 10
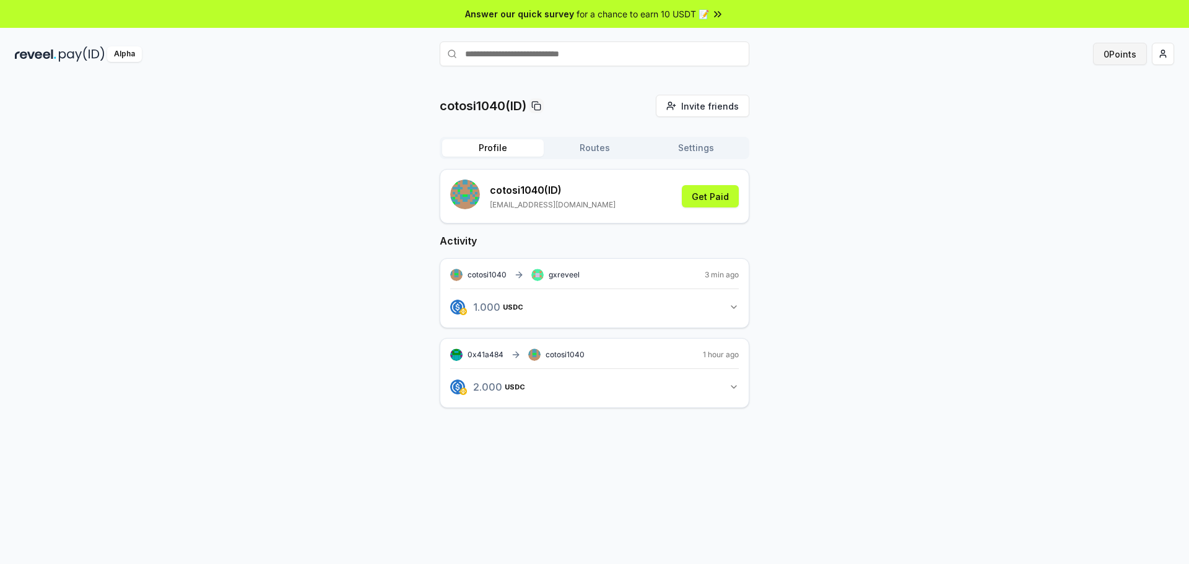
click at [1123, 52] on button "0 Points" at bounding box center [1120, 54] width 54 height 22
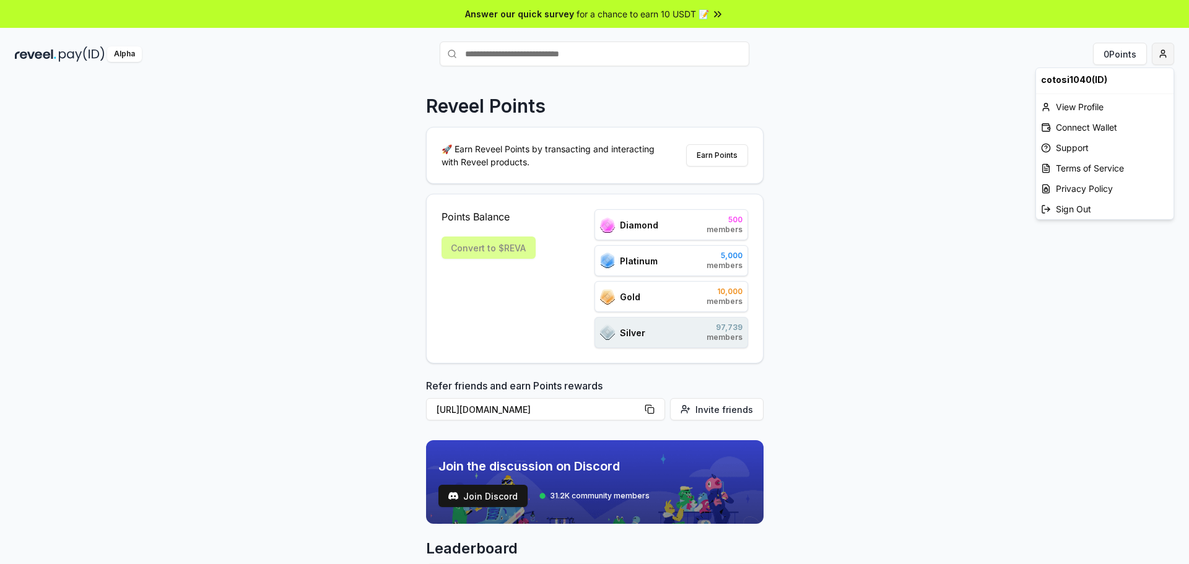
click at [1165, 56] on html "Answer our quick survey for a chance to earn 10 USDT 📝 Alpha 0 Points Reveel Po…" at bounding box center [594, 282] width 1189 height 564
click at [1117, 103] on div "View Profile" at bounding box center [1104, 107] width 137 height 20
